Goal: Information Seeking & Learning: Find specific fact

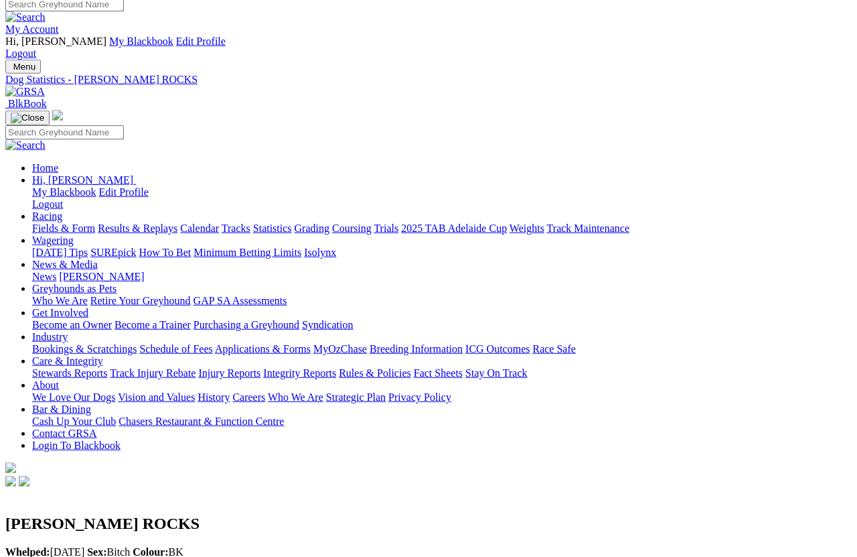
scroll to position [9, 0]
click at [42, 222] on link "Fields & Form" at bounding box center [63, 227] width 63 height 11
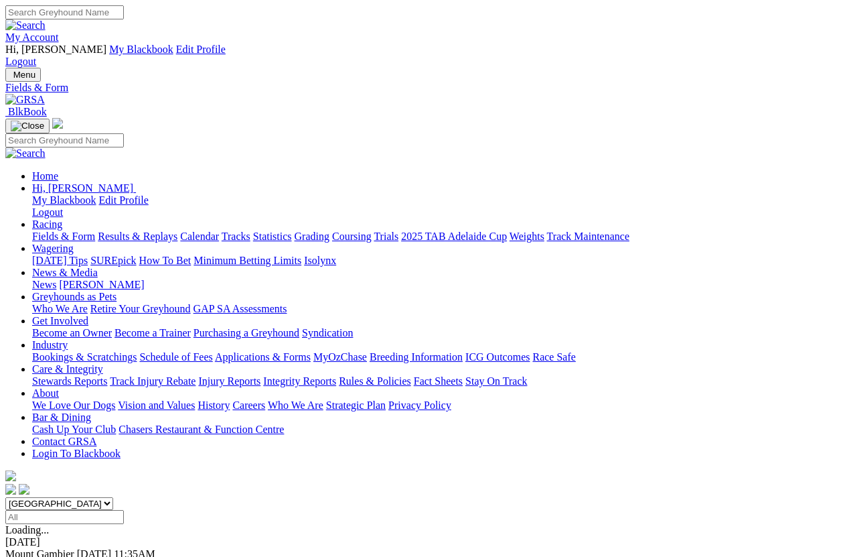
scroll to position [9, 0]
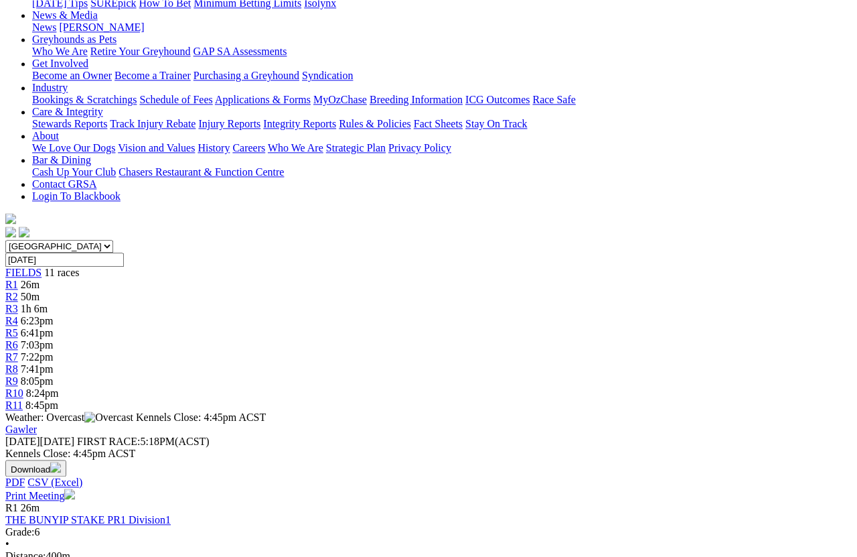
scroll to position [257, 0]
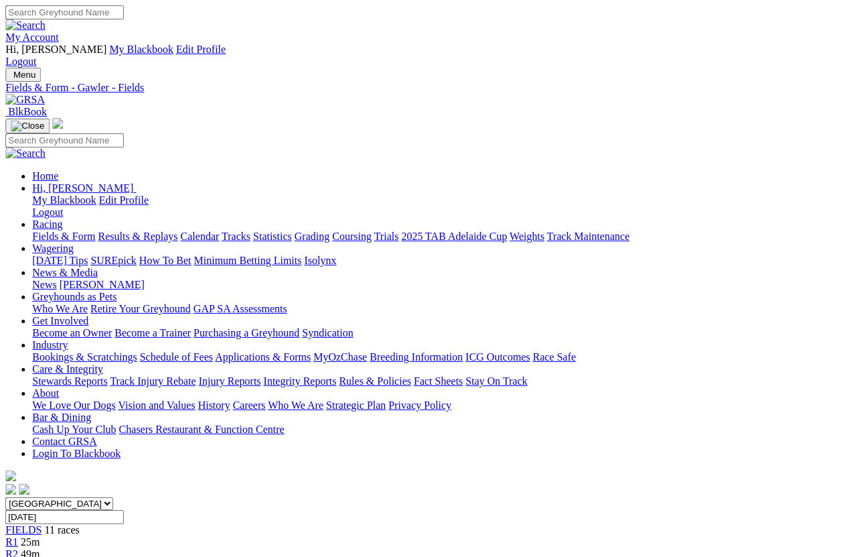
scroll to position [0, 7]
click at [40, 230] on link "Fields & Form" at bounding box center [63, 235] width 63 height 11
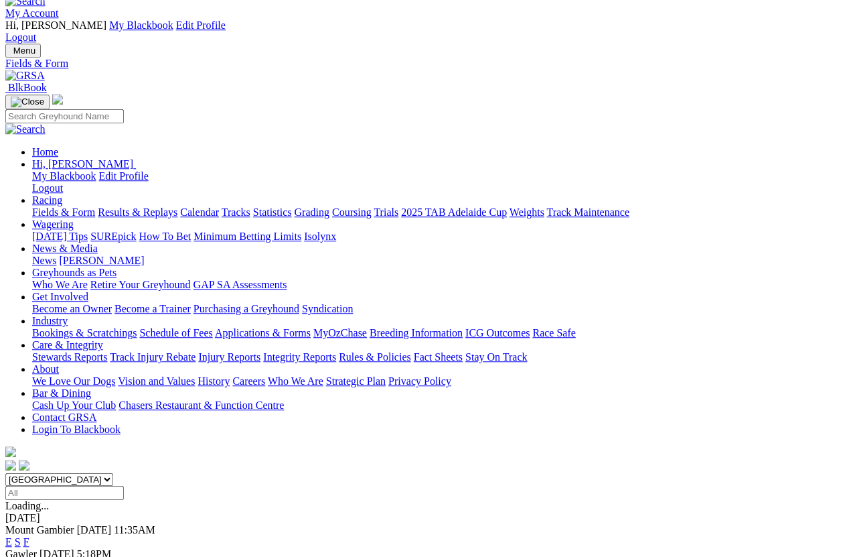
scroll to position [29, 0]
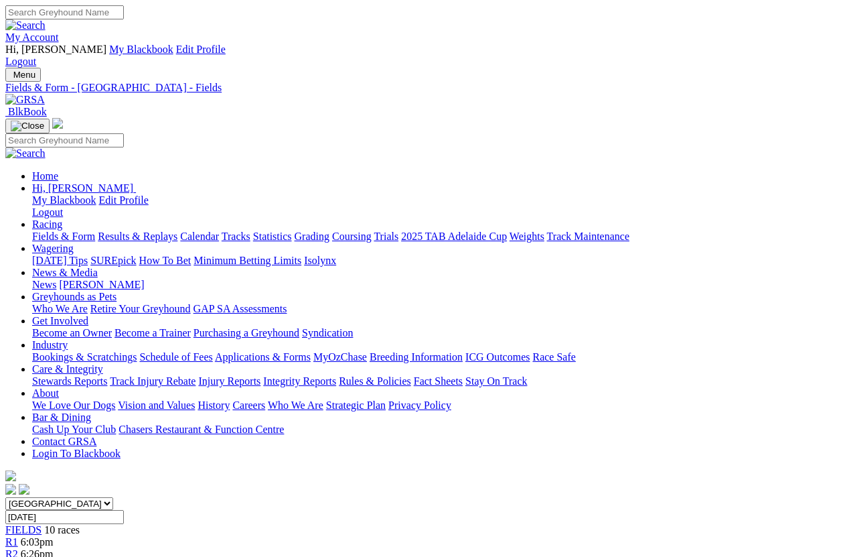
click at [46, 230] on link "Fields & Form" at bounding box center [63, 235] width 63 height 11
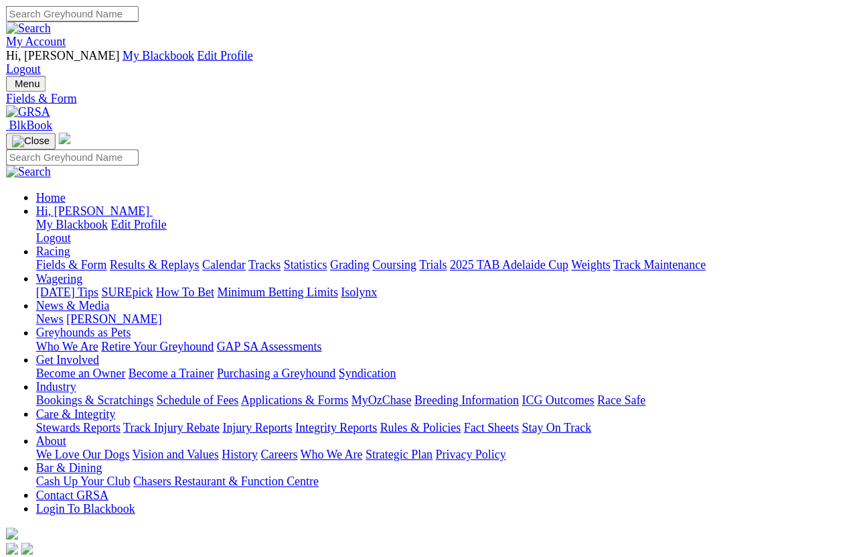
scroll to position [9, 0]
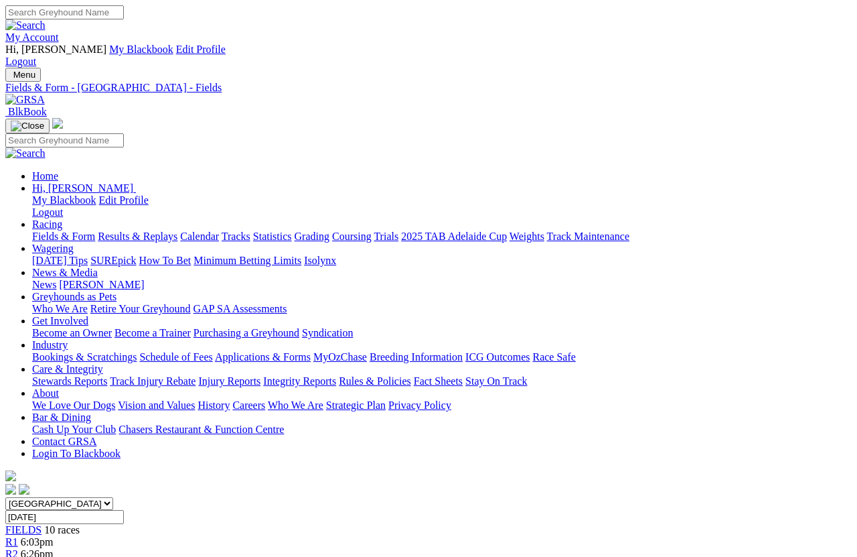
click at [42, 230] on link "Fields & Form" at bounding box center [63, 235] width 63 height 11
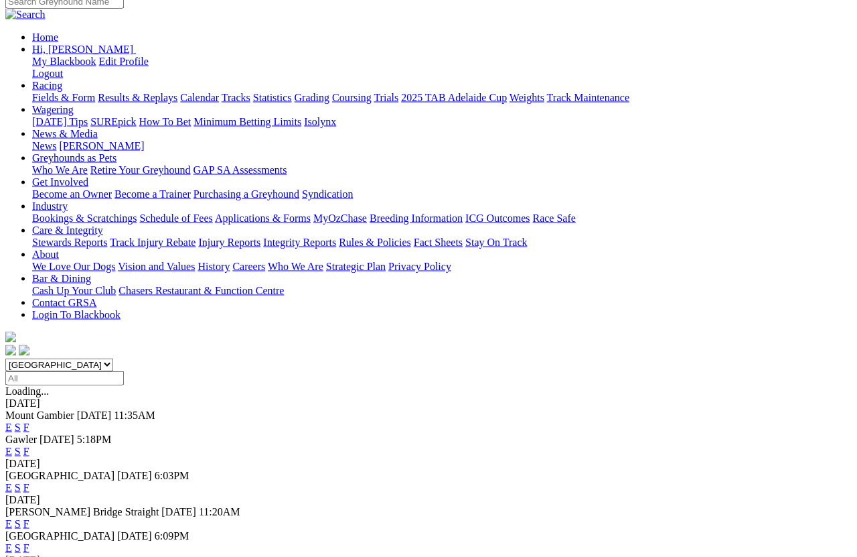
scroll to position [139, 0]
click at [29, 496] on link "F" at bounding box center [26, 523] width 6 height 11
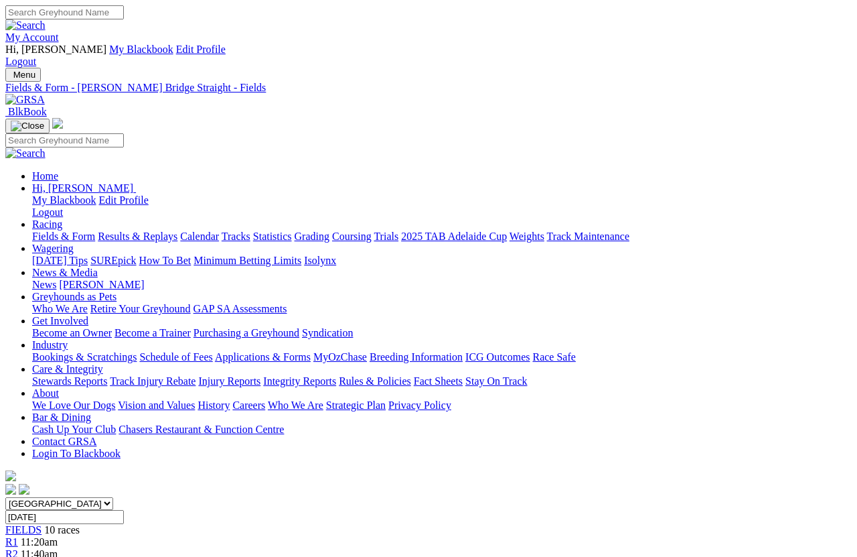
click at [50, 230] on link "Fields & Form" at bounding box center [63, 235] width 63 height 11
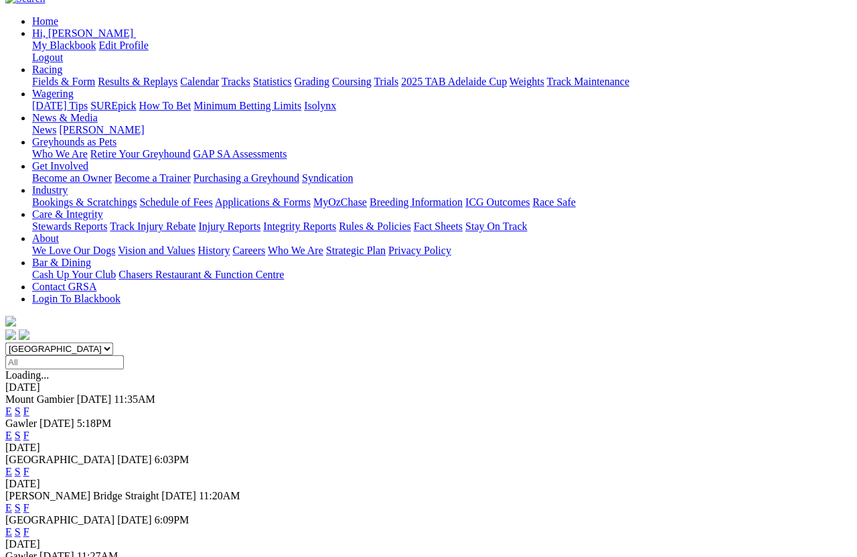
scroll to position [154, 0]
click at [29, 526] on link "F" at bounding box center [26, 531] width 6 height 11
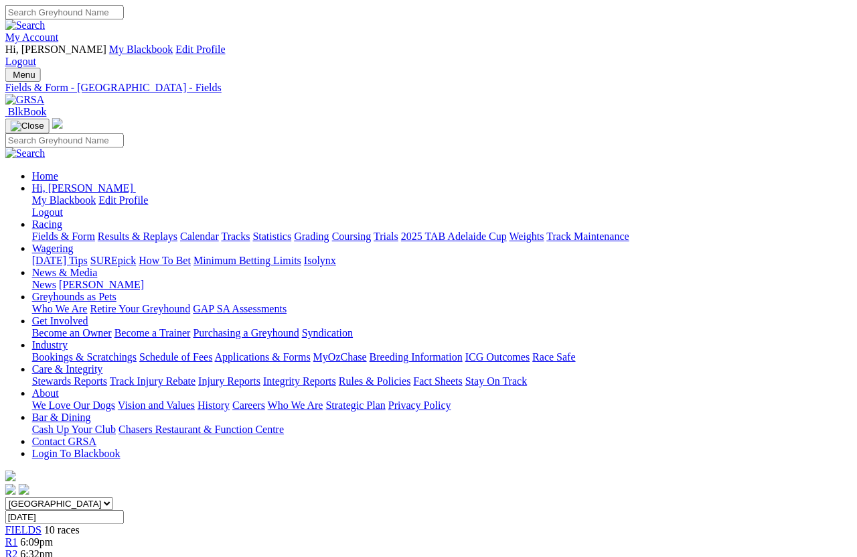
scroll to position [0, 7]
click at [46, 230] on link "Fields & Form" at bounding box center [63, 235] width 63 height 11
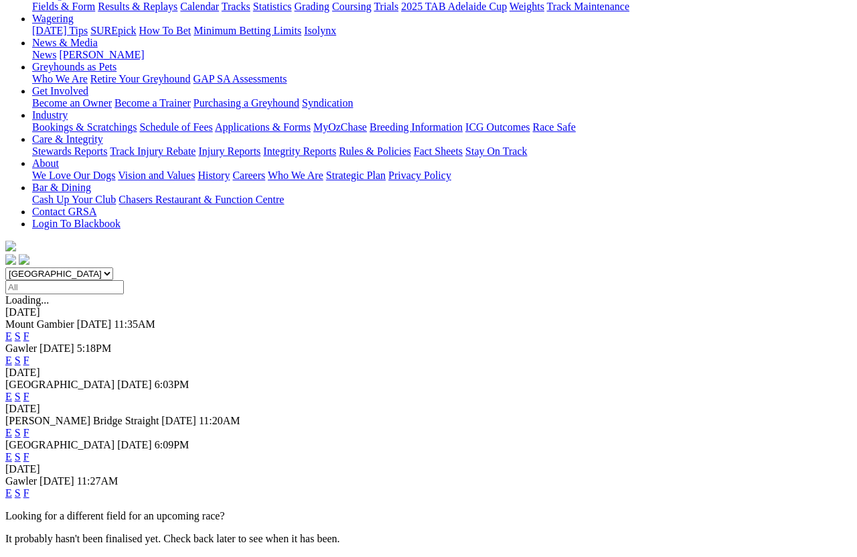
scroll to position [230, 0]
click at [29, 487] on link "F" at bounding box center [26, 492] width 6 height 11
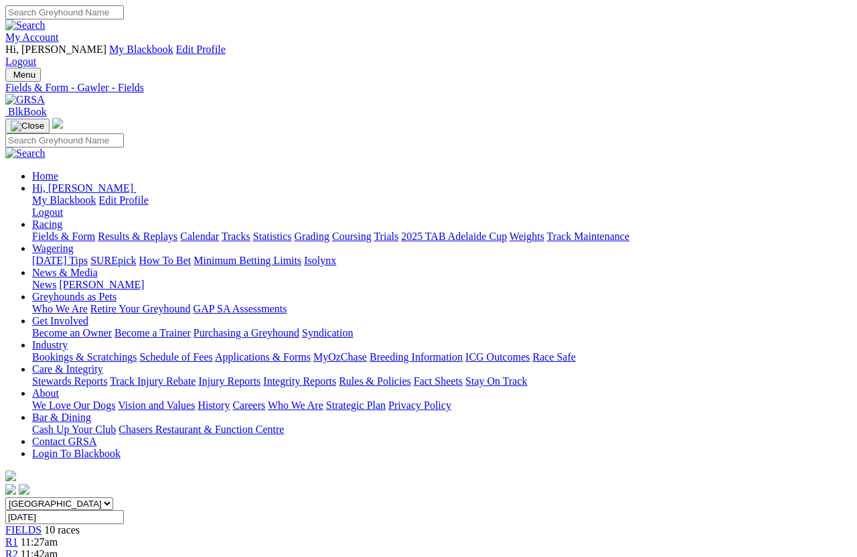
click at [292, 230] on link "Statistics" at bounding box center [272, 235] width 39 height 11
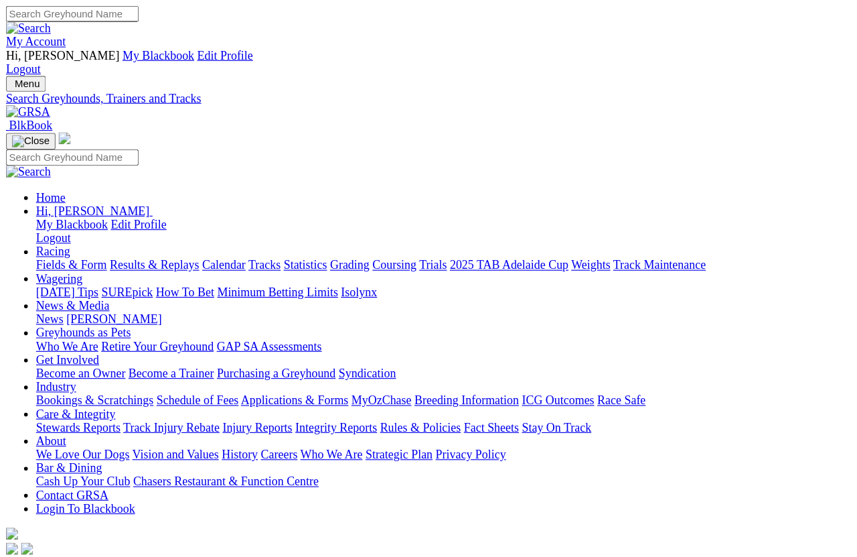
scroll to position [9, 0]
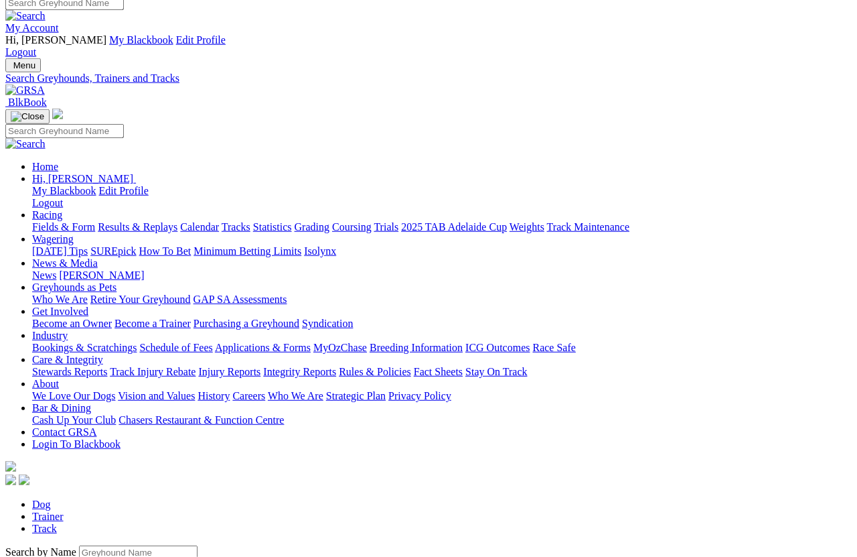
click at [79, 496] on input "Search by Greyhound name" at bounding box center [138, 552] width 119 height 14
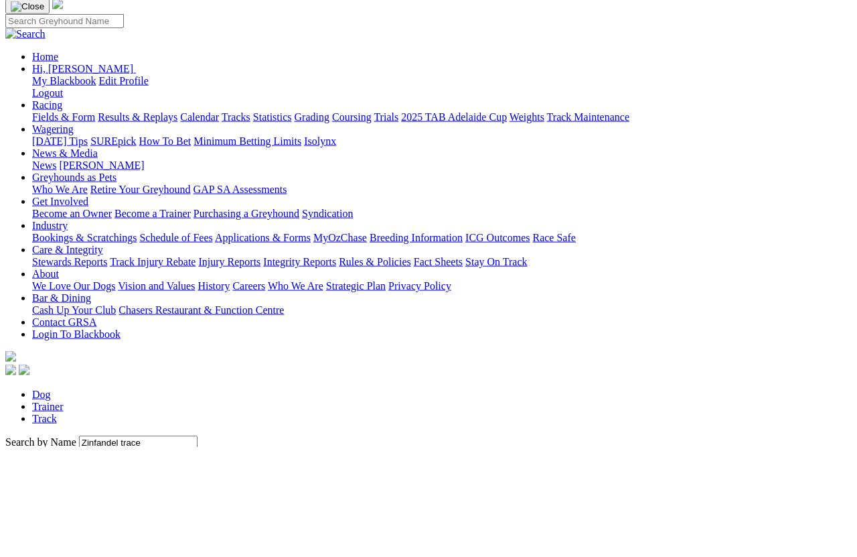
scroll to position [119, 0]
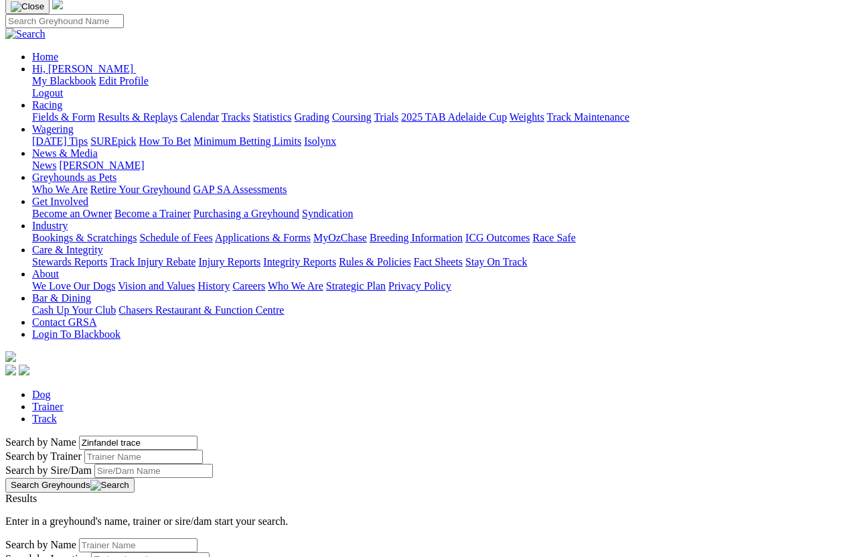
type input "Zinfandel trace"
click at [135, 478] on button "Search Greyhounds" at bounding box center [69, 485] width 129 height 15
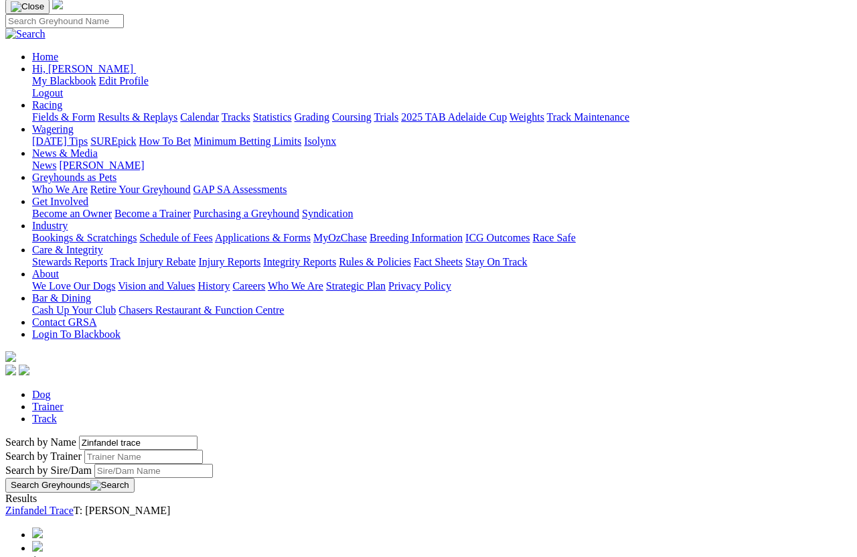
click at [74, 496] on link "Zinfandel Trace" at bounding box center [39, 509] width 68 height 11
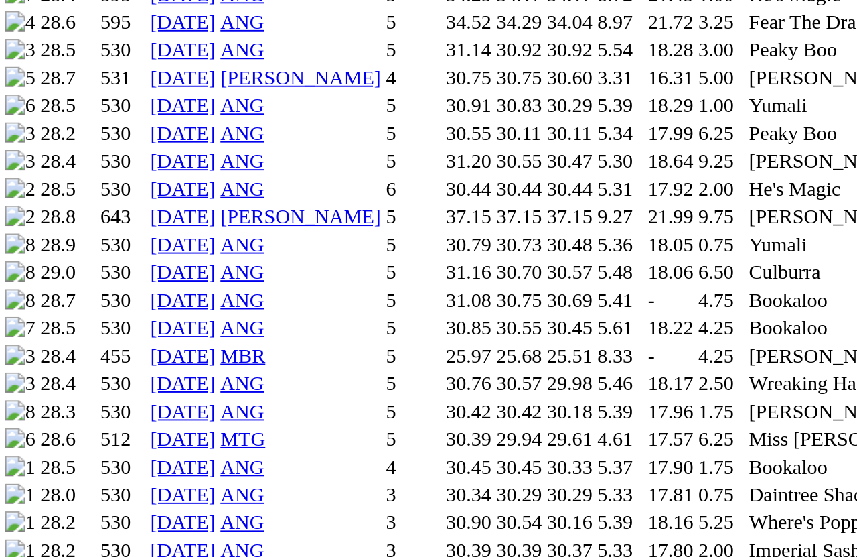
scroll to position [1140, 0]
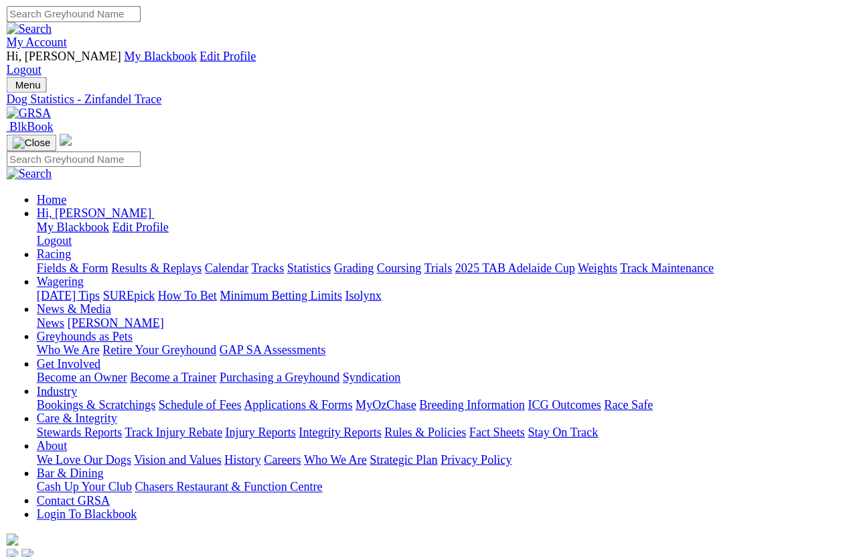
scroll to position [0, 169]
